Goal: Information Seeking & Learning: Learn about a topic

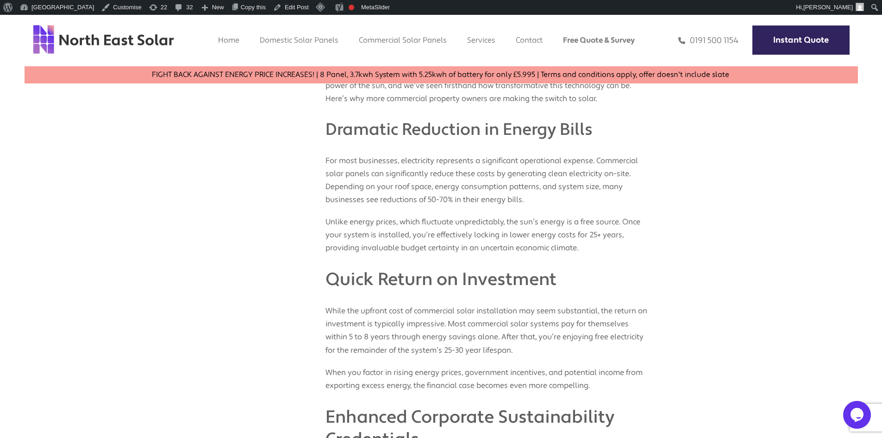
scroll to position [299, 0]
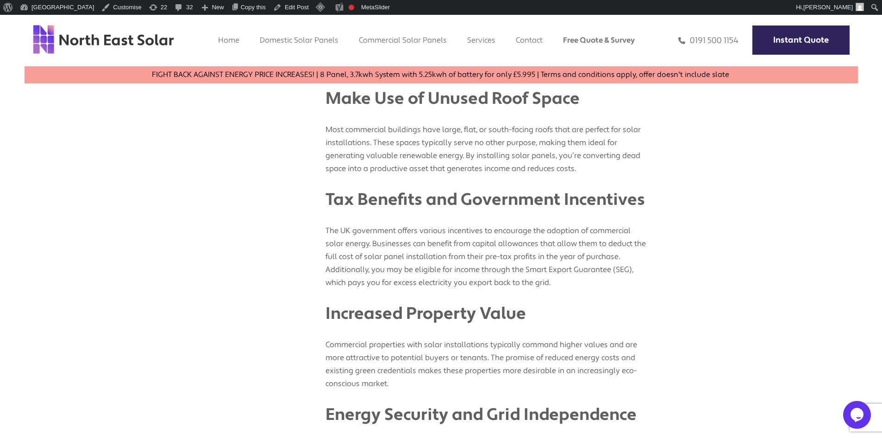
scroll to position [2480, 0]
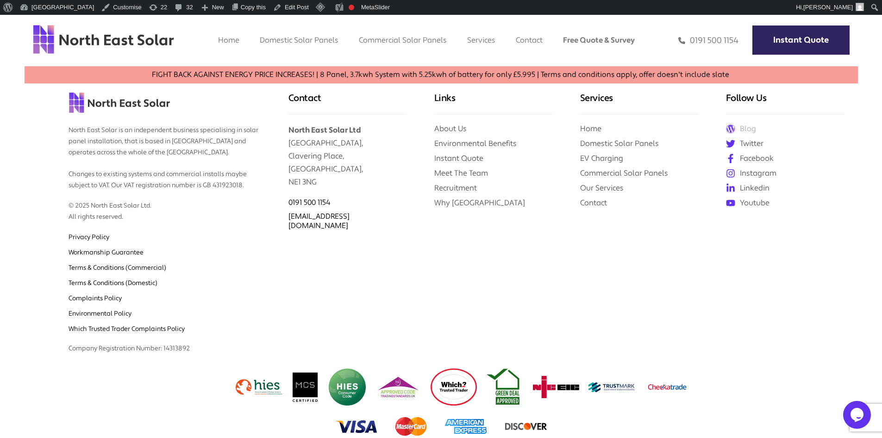
click at [745, 126] on link "Blog" at bounding box center [785, 129] width 118 height 10
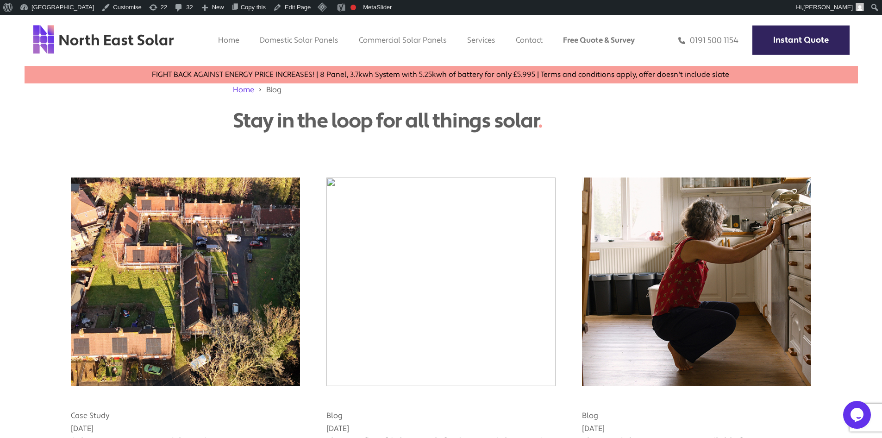
scroll to position [53, 0]
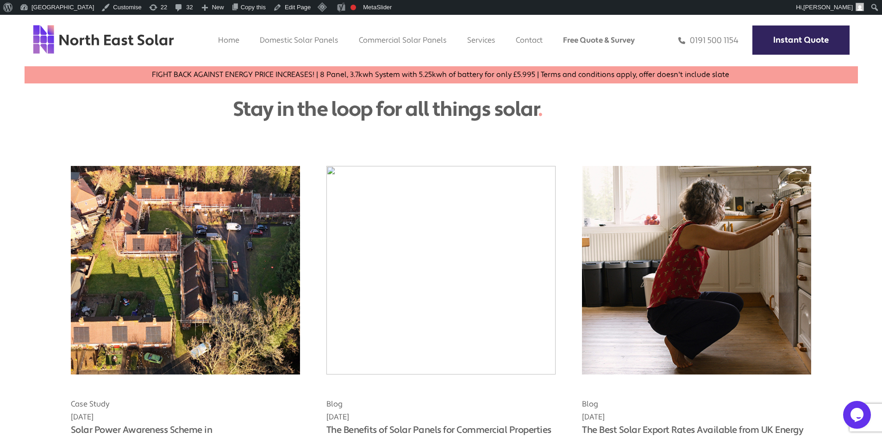
drag, startPoint x: 693, startPoint y: 223, endPoint x: 647, endPoint y: 236, distance: 47.5
click at [647, 236] on img at bounding box center [697, 270] width 252 height 229
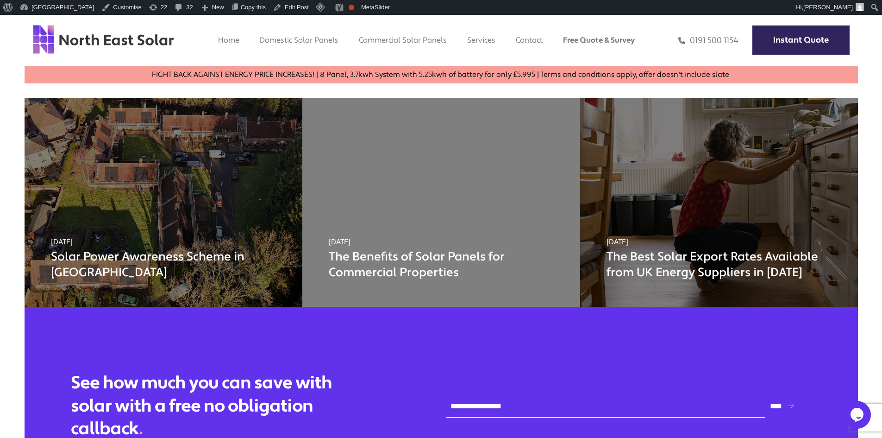
scroll to position [2659, 0]
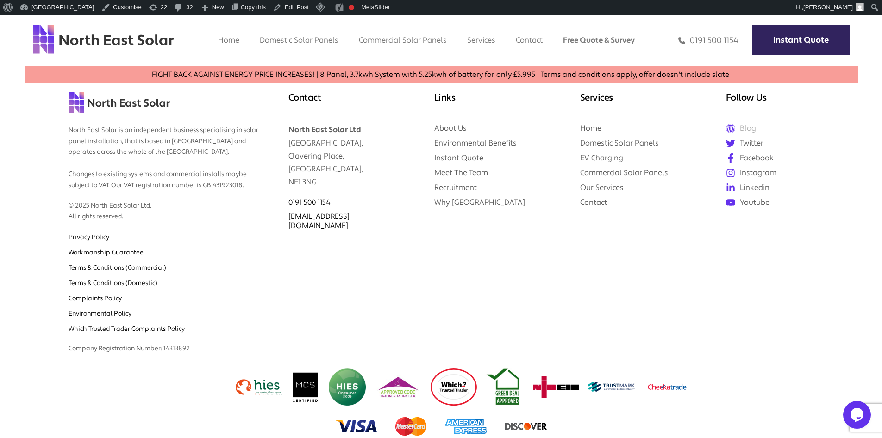
click at [747, 131] on link "Blog" at bounding box center [785, 128] width 118 height 10
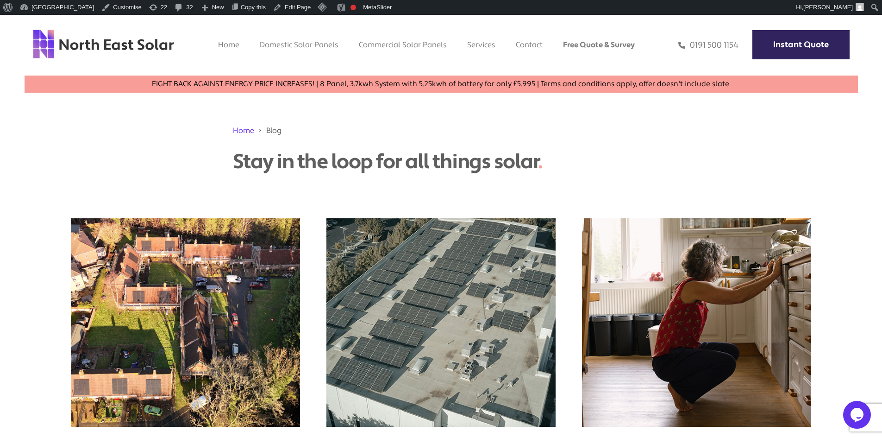
click at [409, 312] on img at bounding box center [441, 322] width 252 height 229
